Goal: Find specific page/section: Find specific page/section

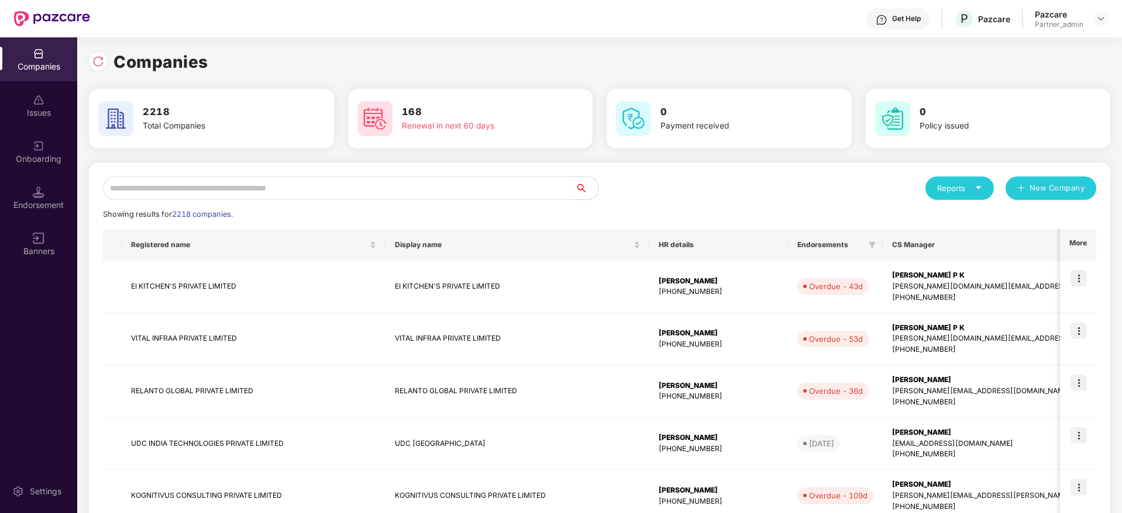
click at [250, 184] on input "text" at bounding box center [339, 188] width 472 height 23
click at [341, 184] on input "text" at bounding box center [339, 188] width 472 height 23
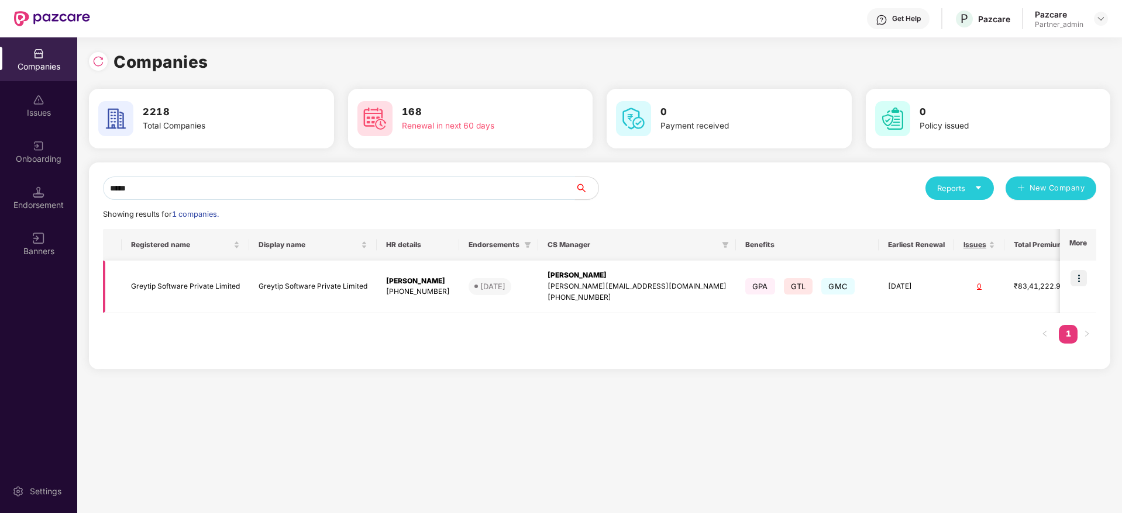
type input "*****"
click at [1077, 278] on img at bounding box center [1078, 278] width 16 height 16
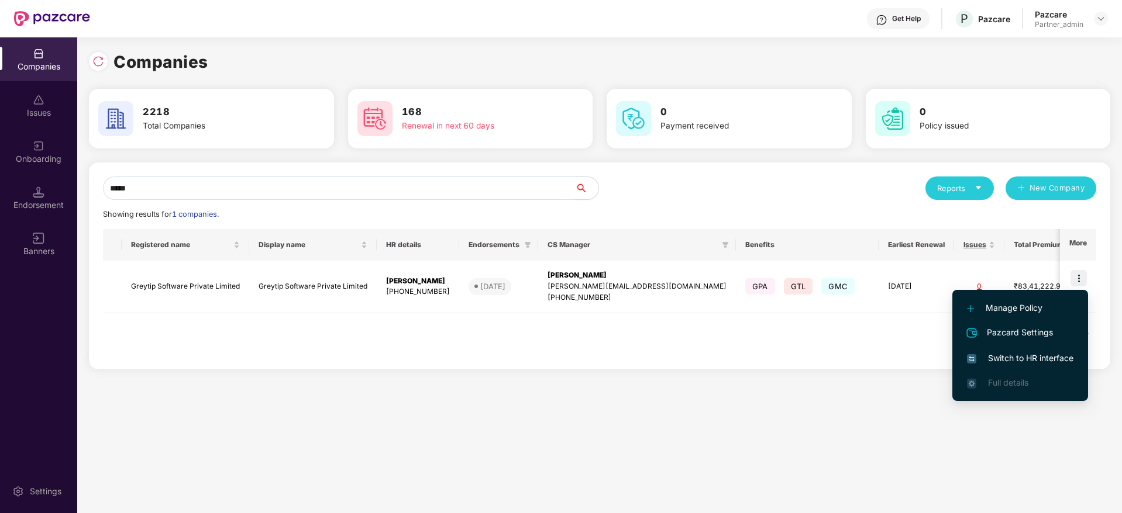
click at [1050, 354] on span "Switch to HR interface" at bounding box center [1020, 358] width 106 height 13
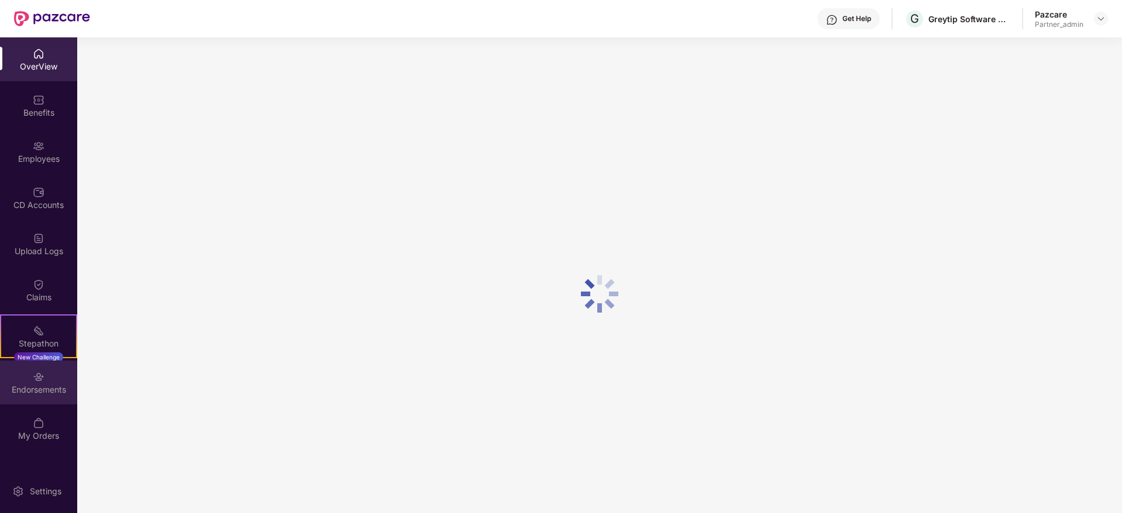
click at [40, 378] on img at bounding box center [39, 377] width 12 height 12
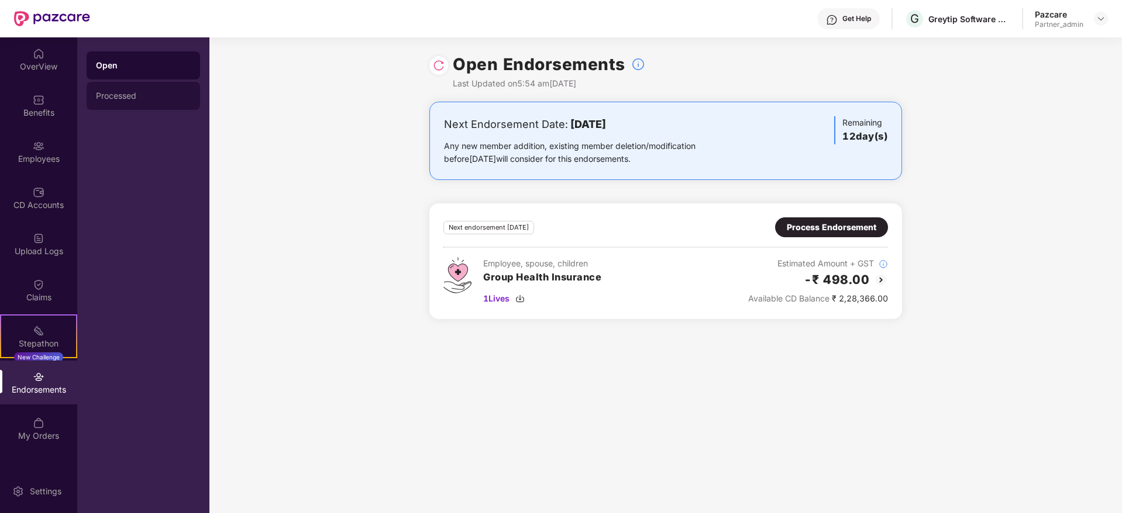
click at [119, 100] on div "Processed" at bounding box center [143, 95] width 95 height 9
